Goal: Information Seeking & Learning: Learn about a topic

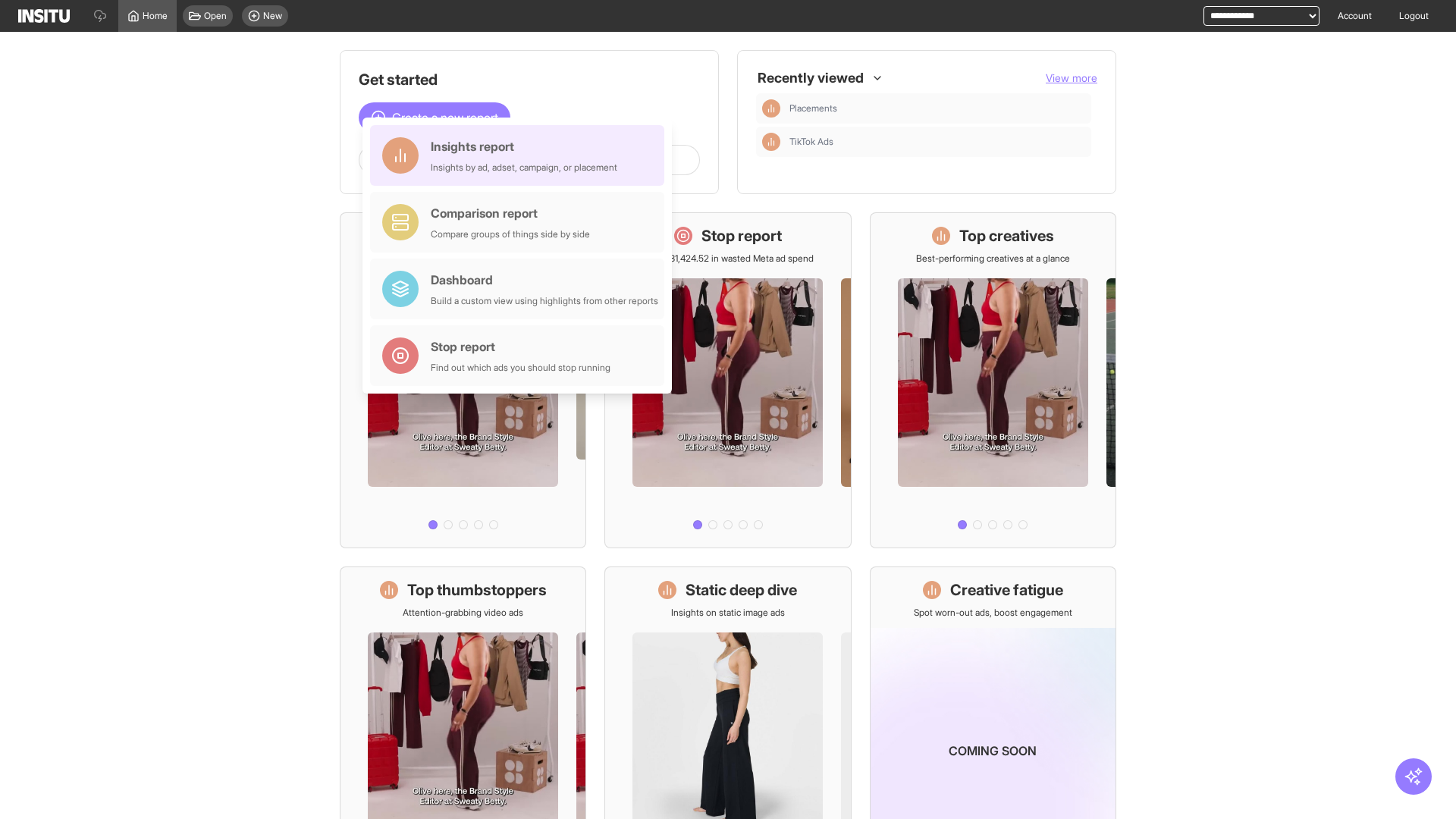
click at [521, 155] on div "Insights report Insights by ad, adset, campaign, or placement" at bounding box center [524, 155] width 186 height 36
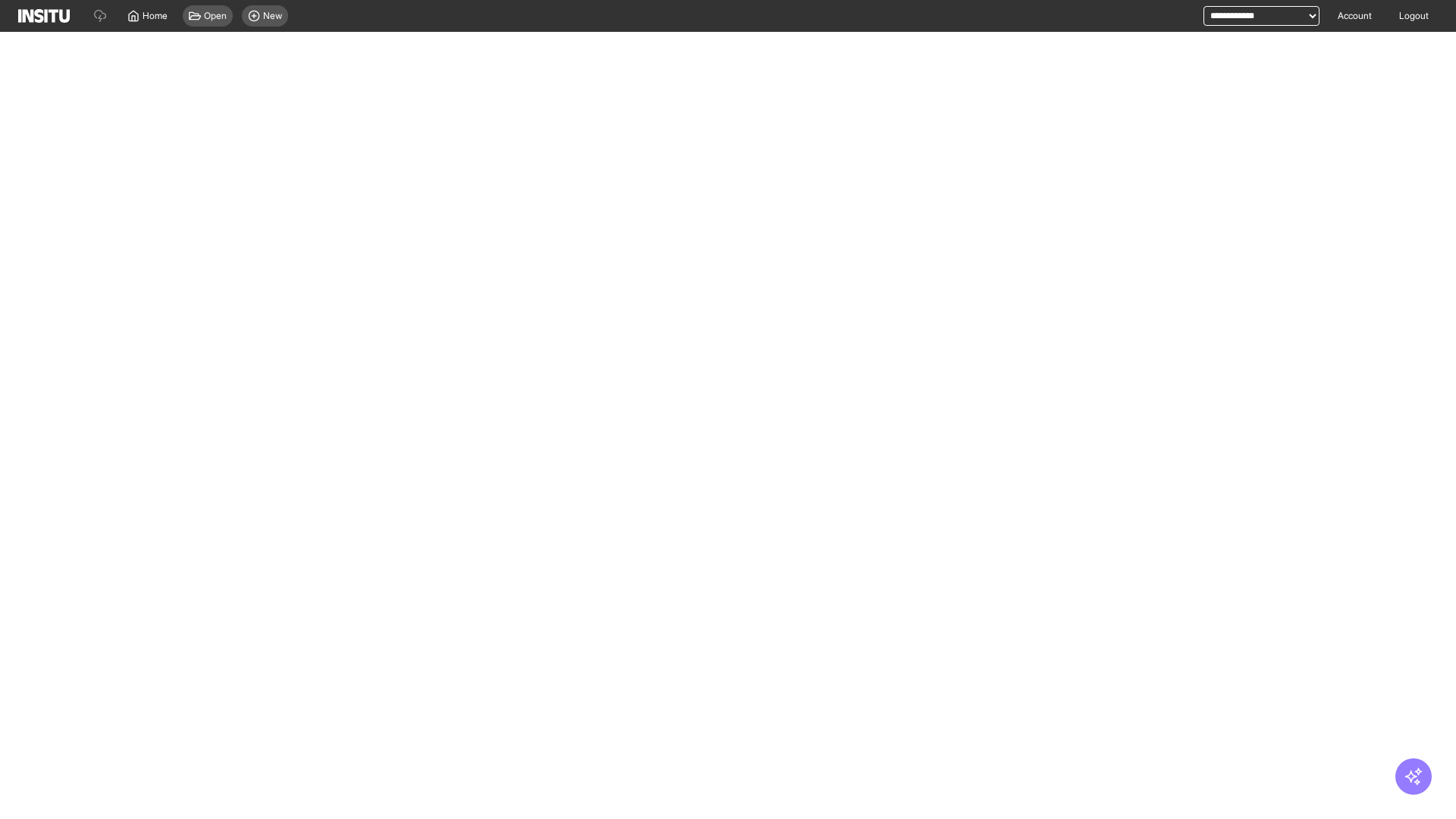
select select "**"
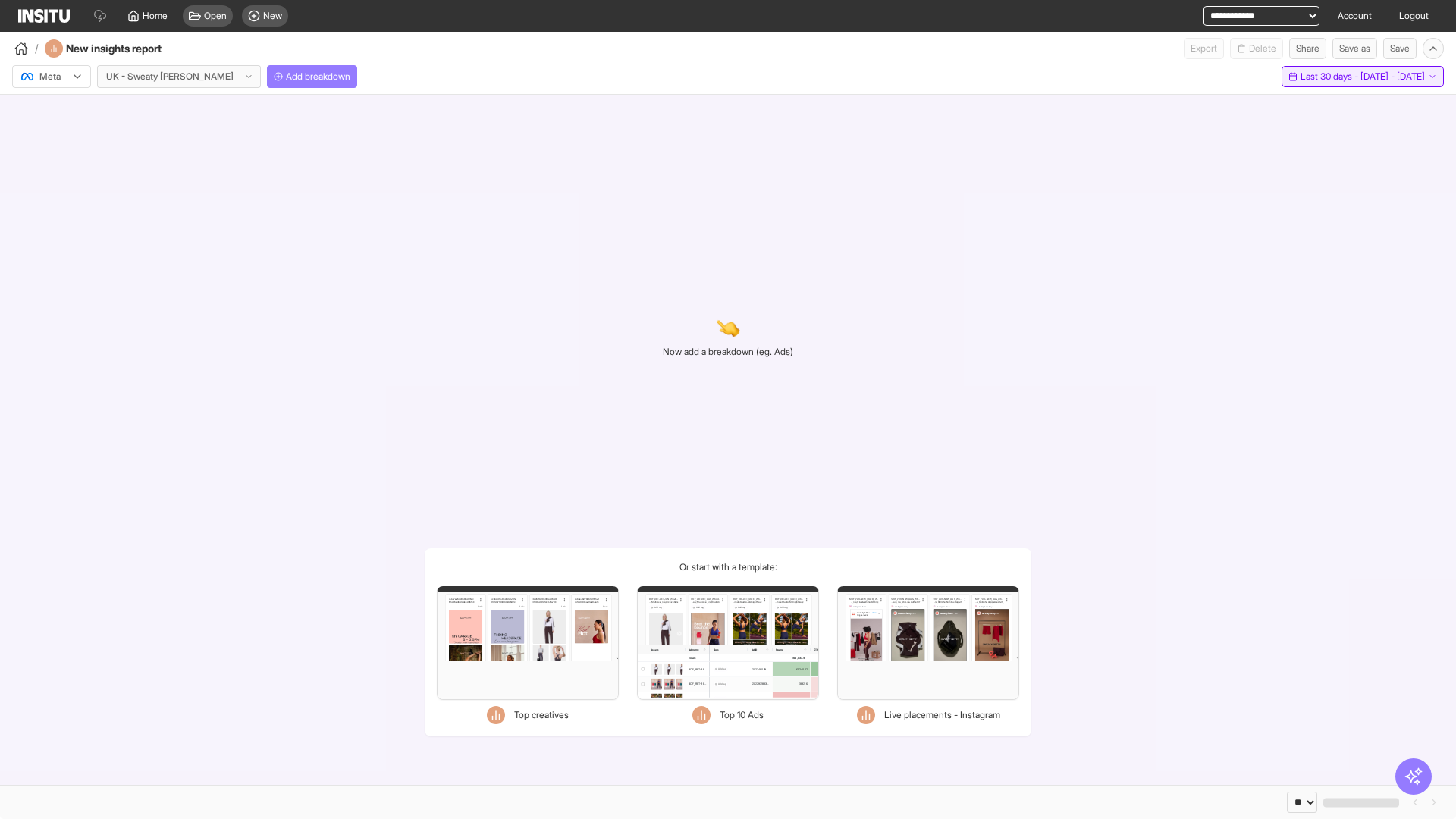
click at [1332, 77] on span "Last 30 days - [DATE] - [DATE]" at bounding box center [1363, 76] width 124 height 12
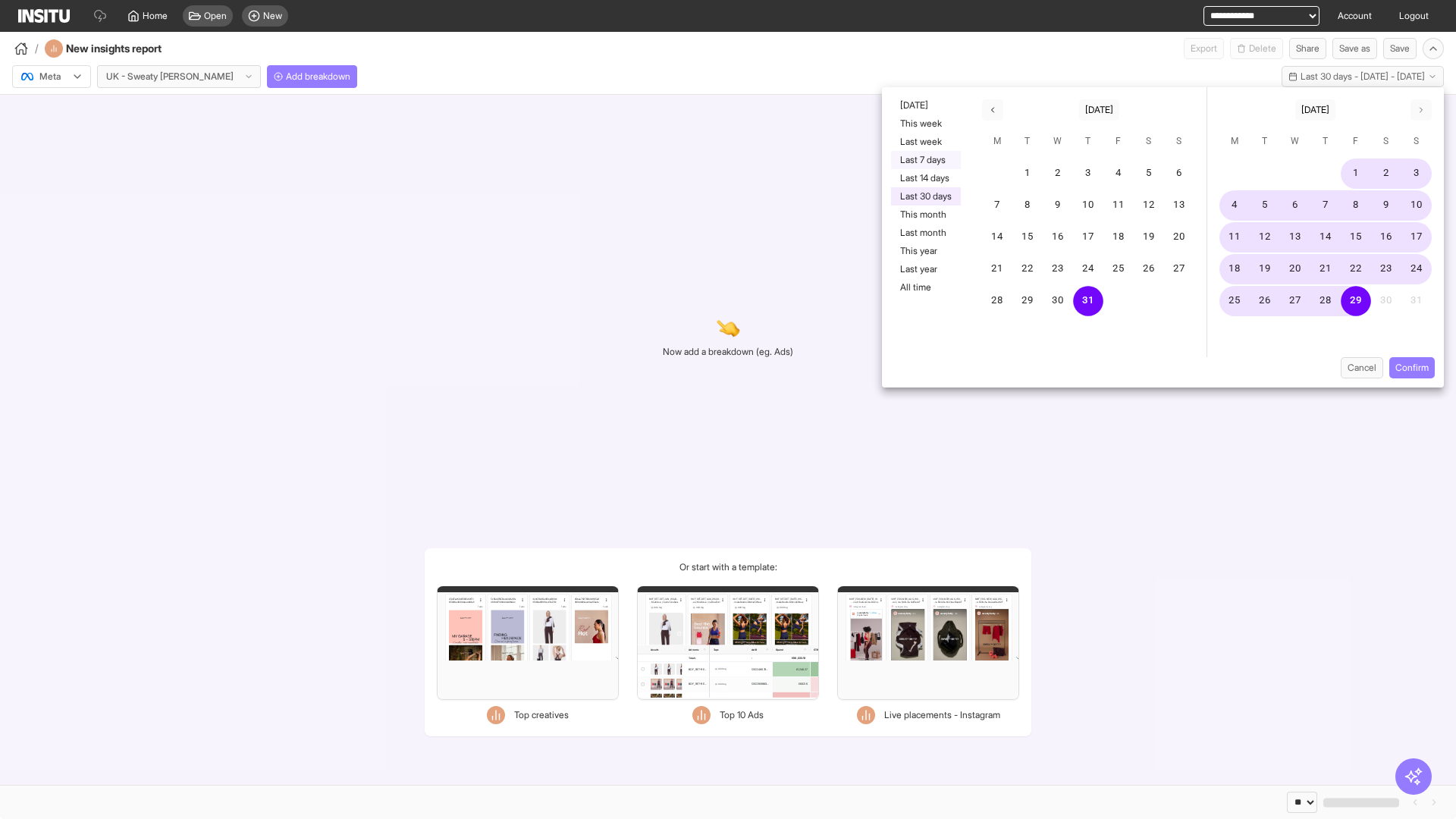
click at [924, 160] on button "Last 7 days" at bounding box center [925, 160] width 70 height 18
